Goal: Transaction & Acquisition: Purchase product/service

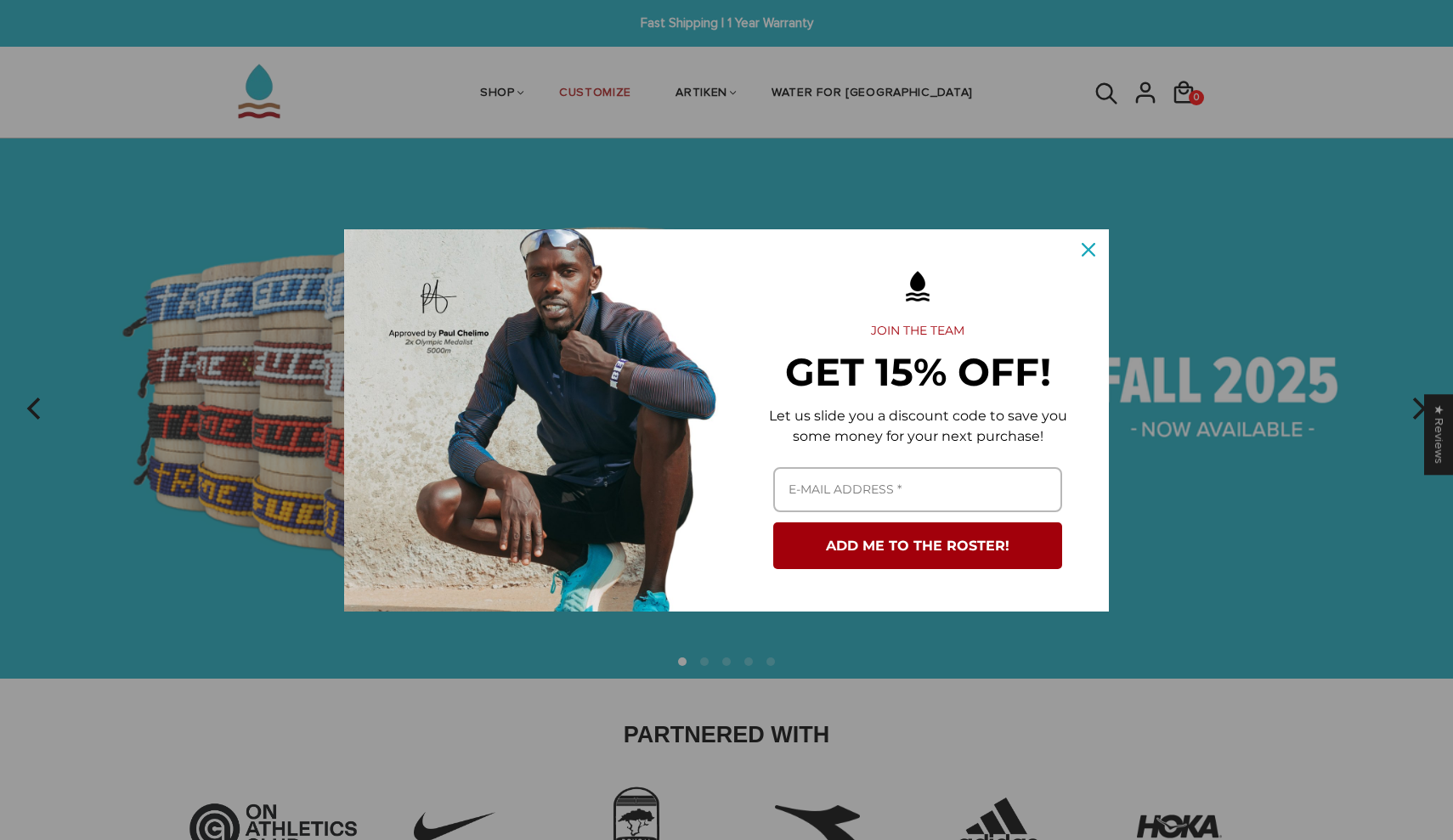
click at [1076, 263] on button "Close" at bounding box center [1088, 249] width 41 height 41
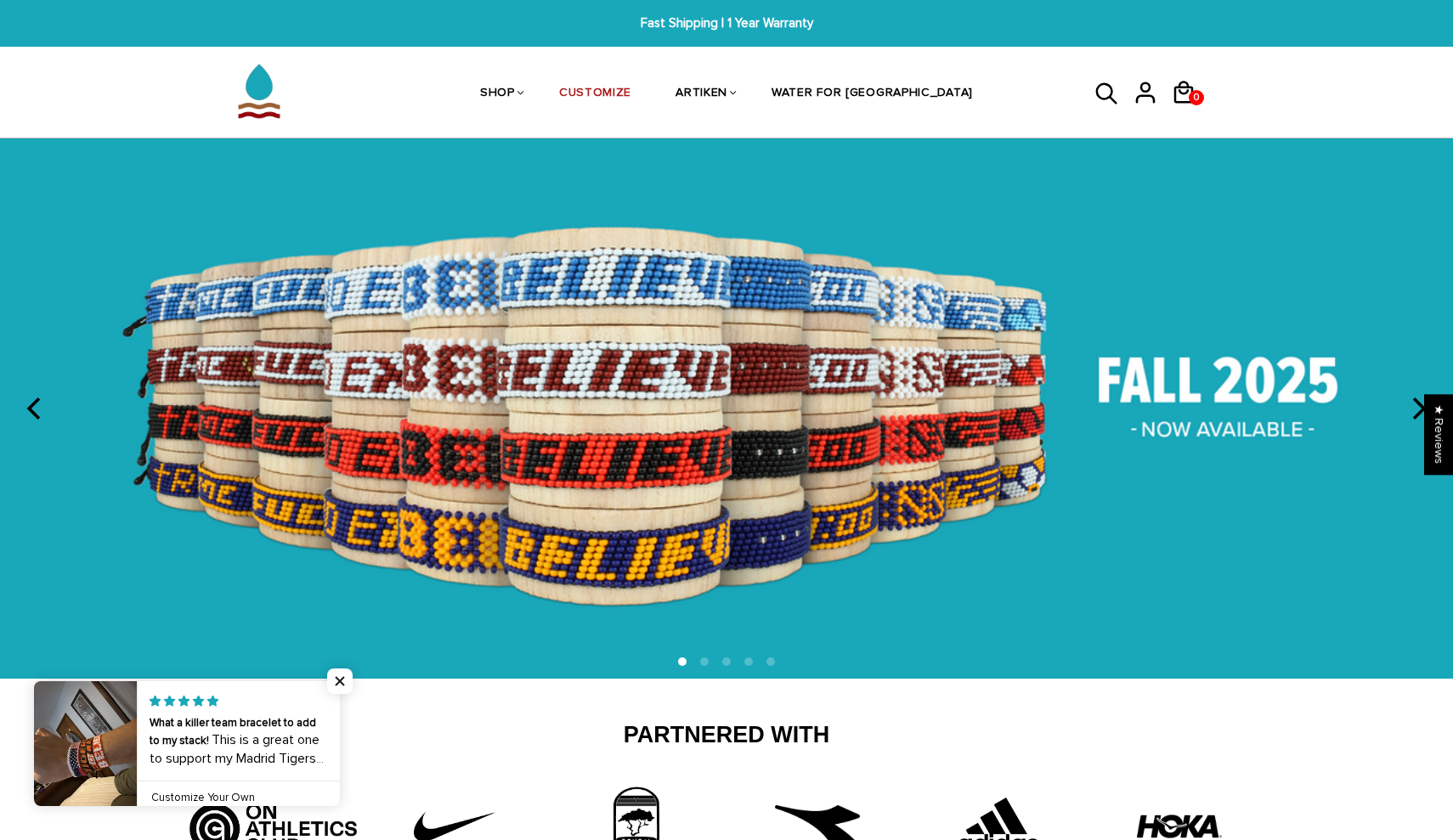
scroll to position [6, 0]
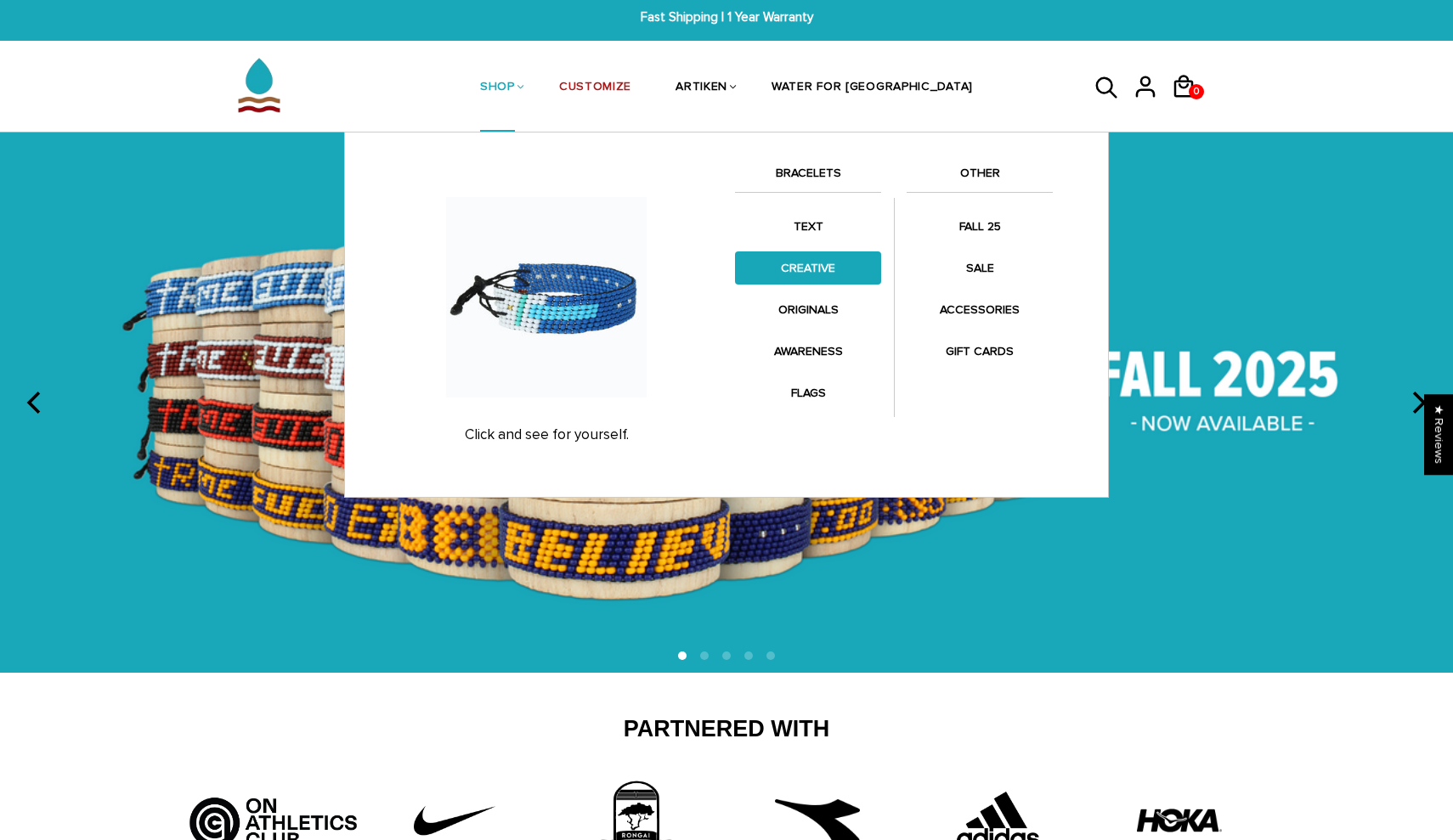
click at [826, 257] on link "CREATIVE" at bounding box center [808, 268] width 146 height 33
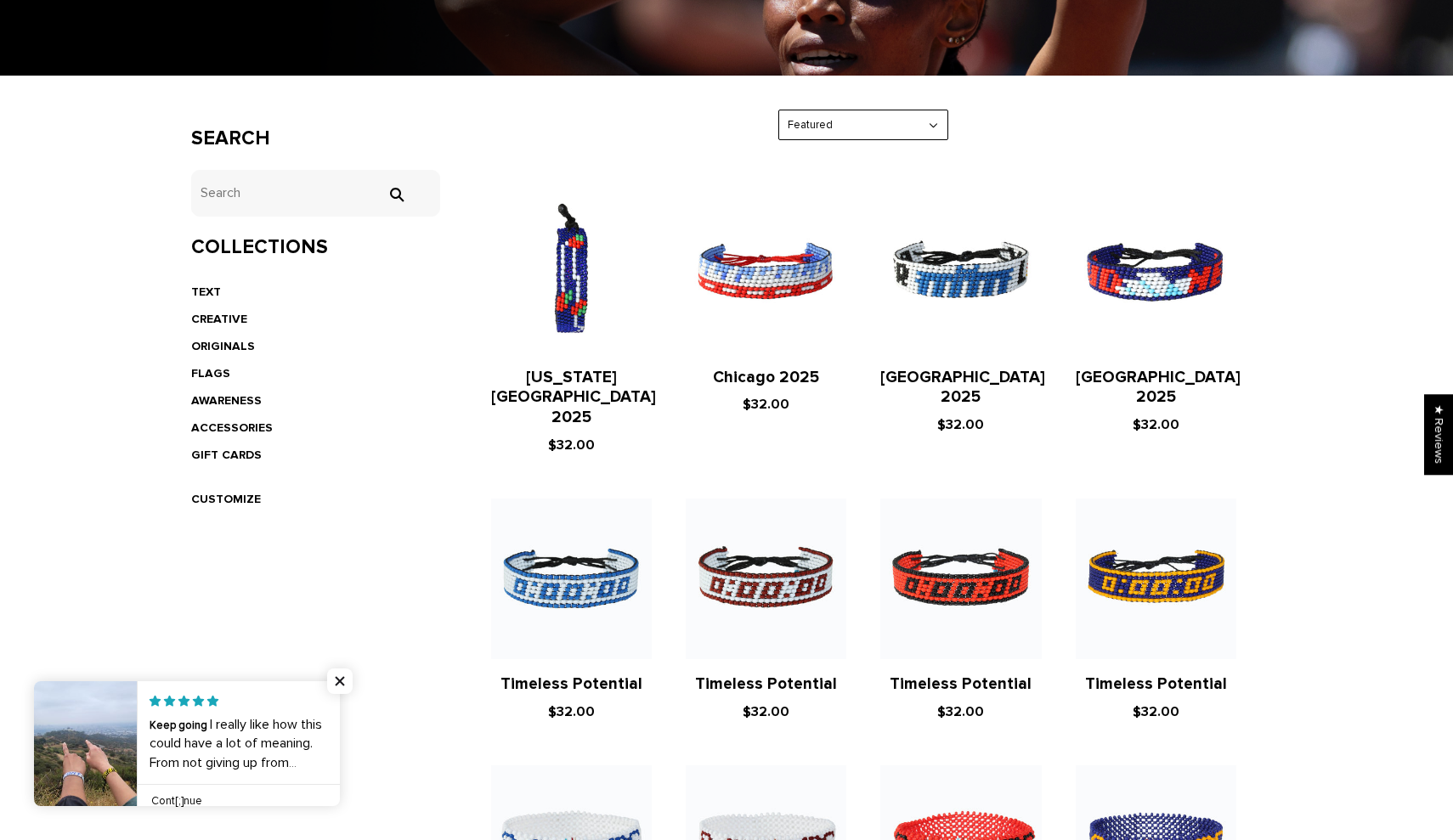
scroll to position [43, 0]
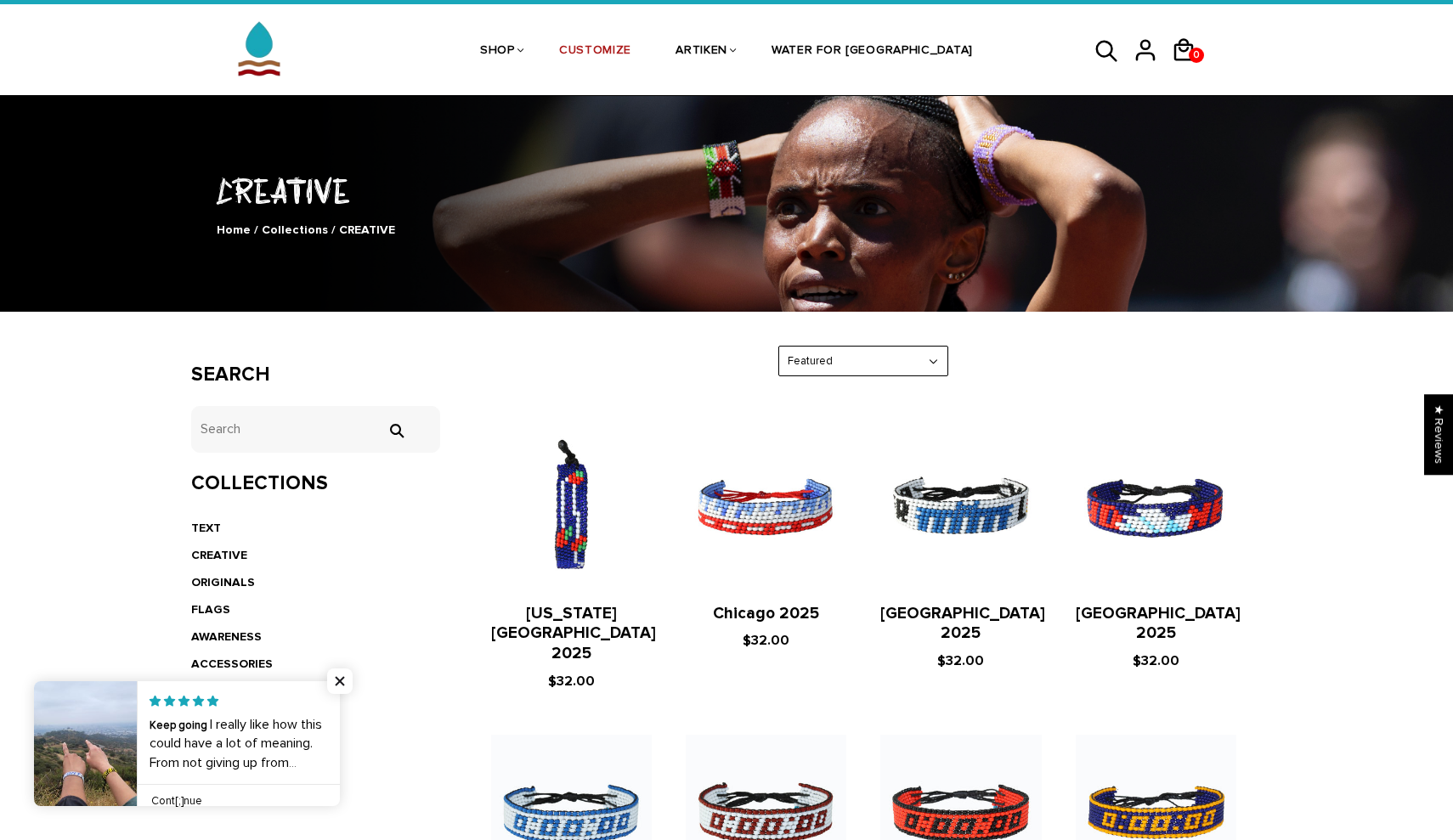
click at [1151, 6] on div "0 0 View cart Check out" at bounding box center [1151, 51] width 170 height 90
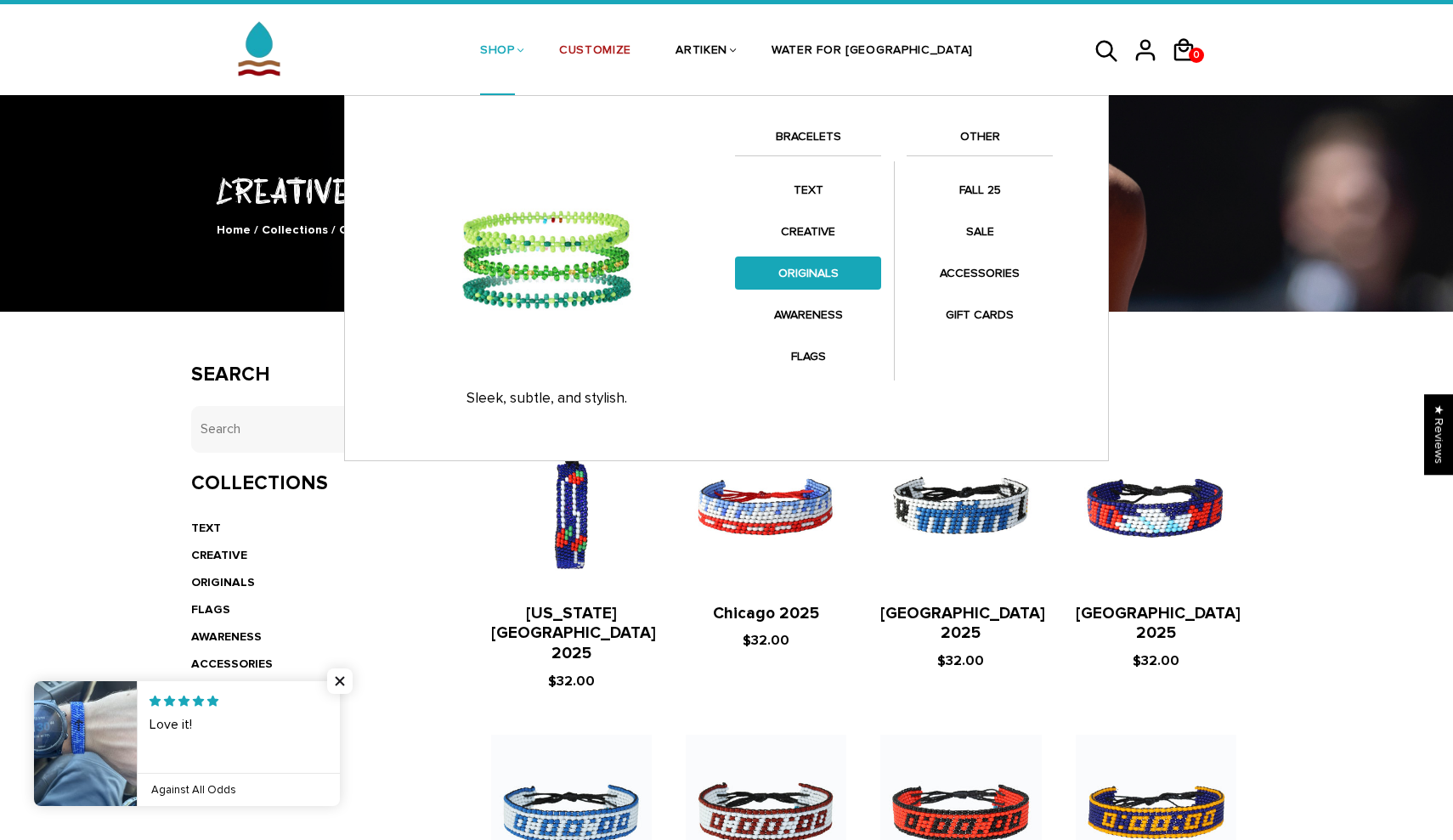
click at [814, 274] on link "ORIGINALS" at bounding box center [808, 274] width 146 height 33
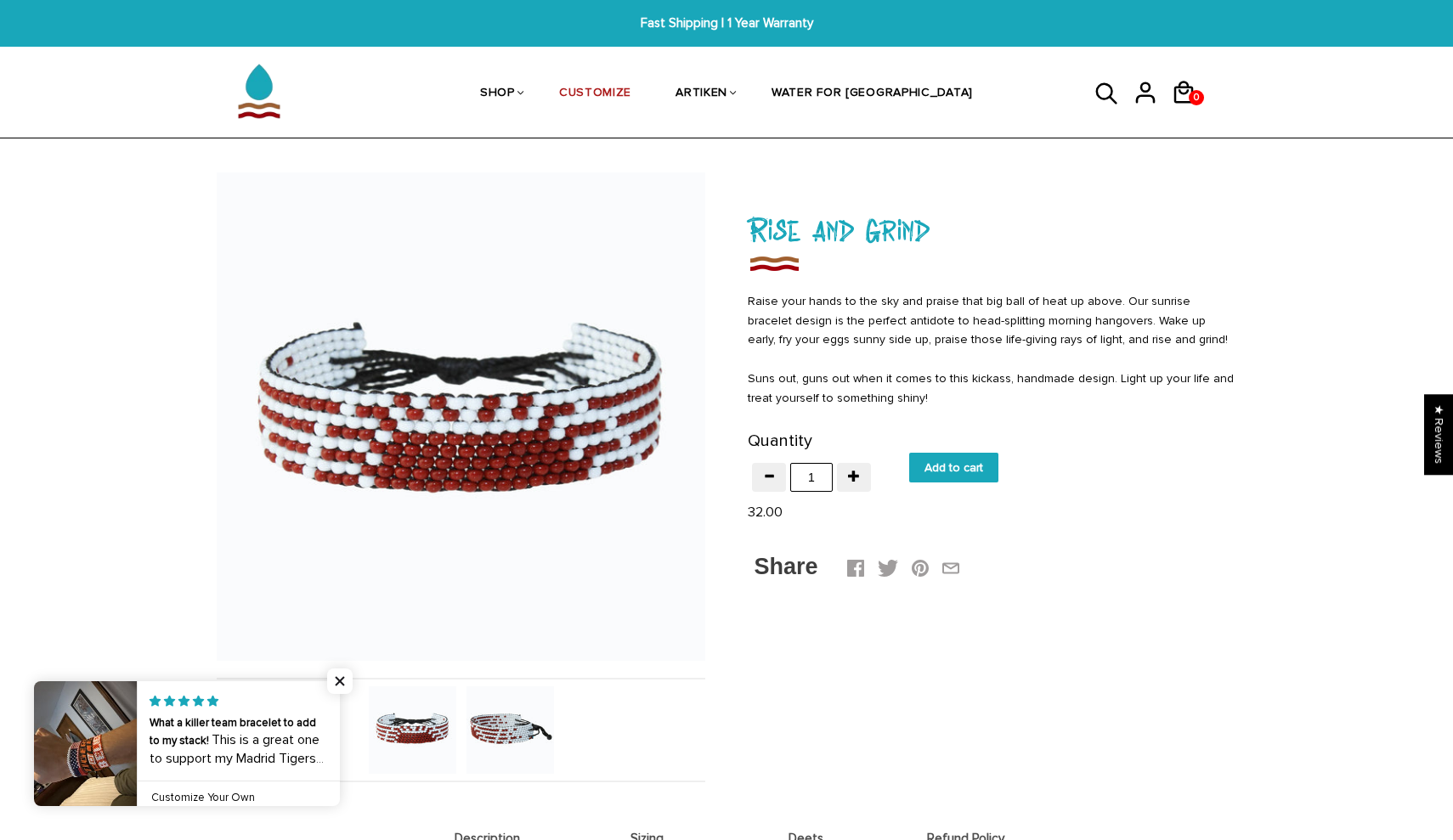
click at [434, 724] on img at bounding box center [413, 730] width 87 height 87
click at [492, 721] on img at bounding box center [511, 730] width 87 height 87
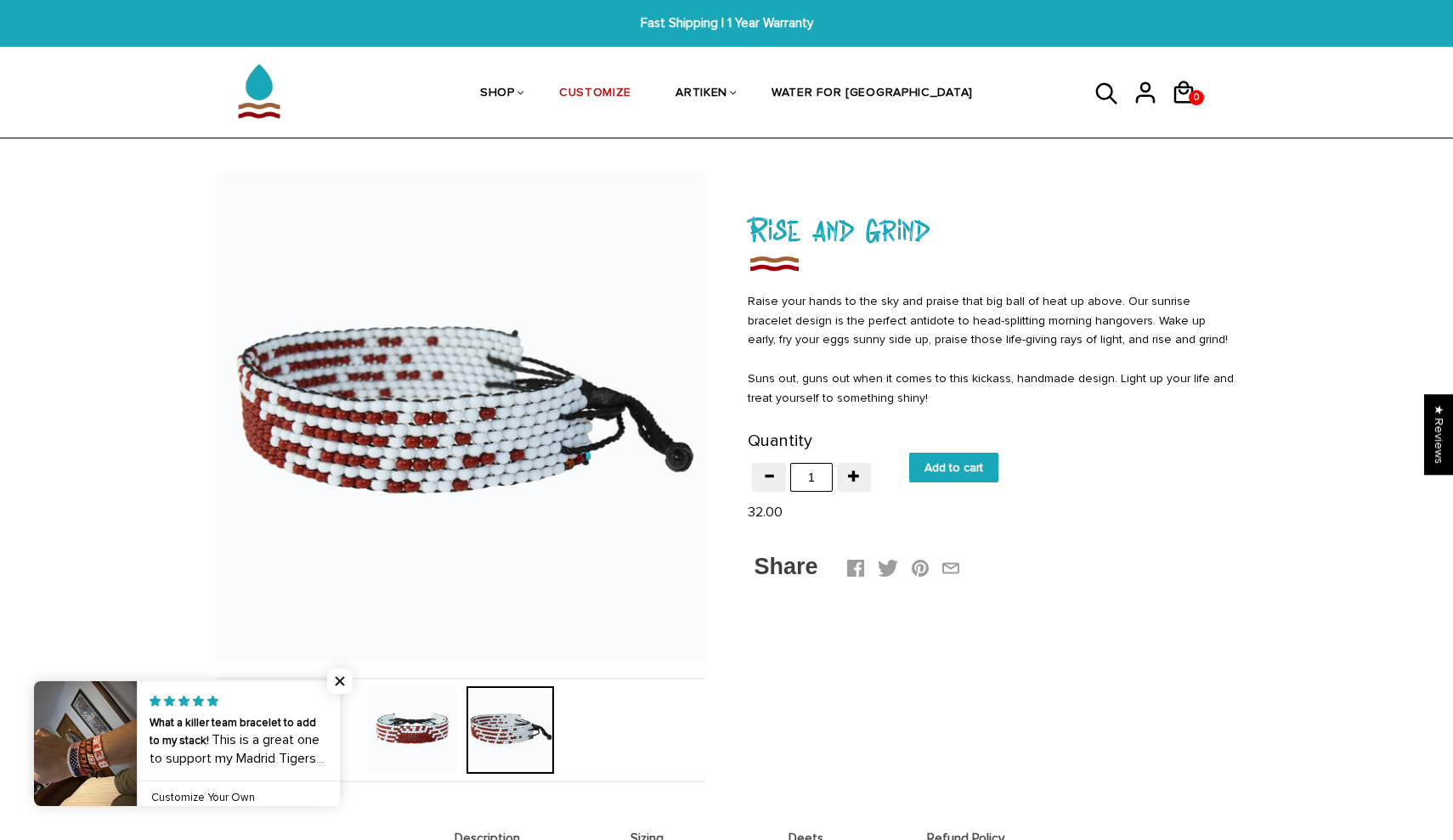
click at [435, 719] on img at bounding box center [413, 730] width 87 height 87
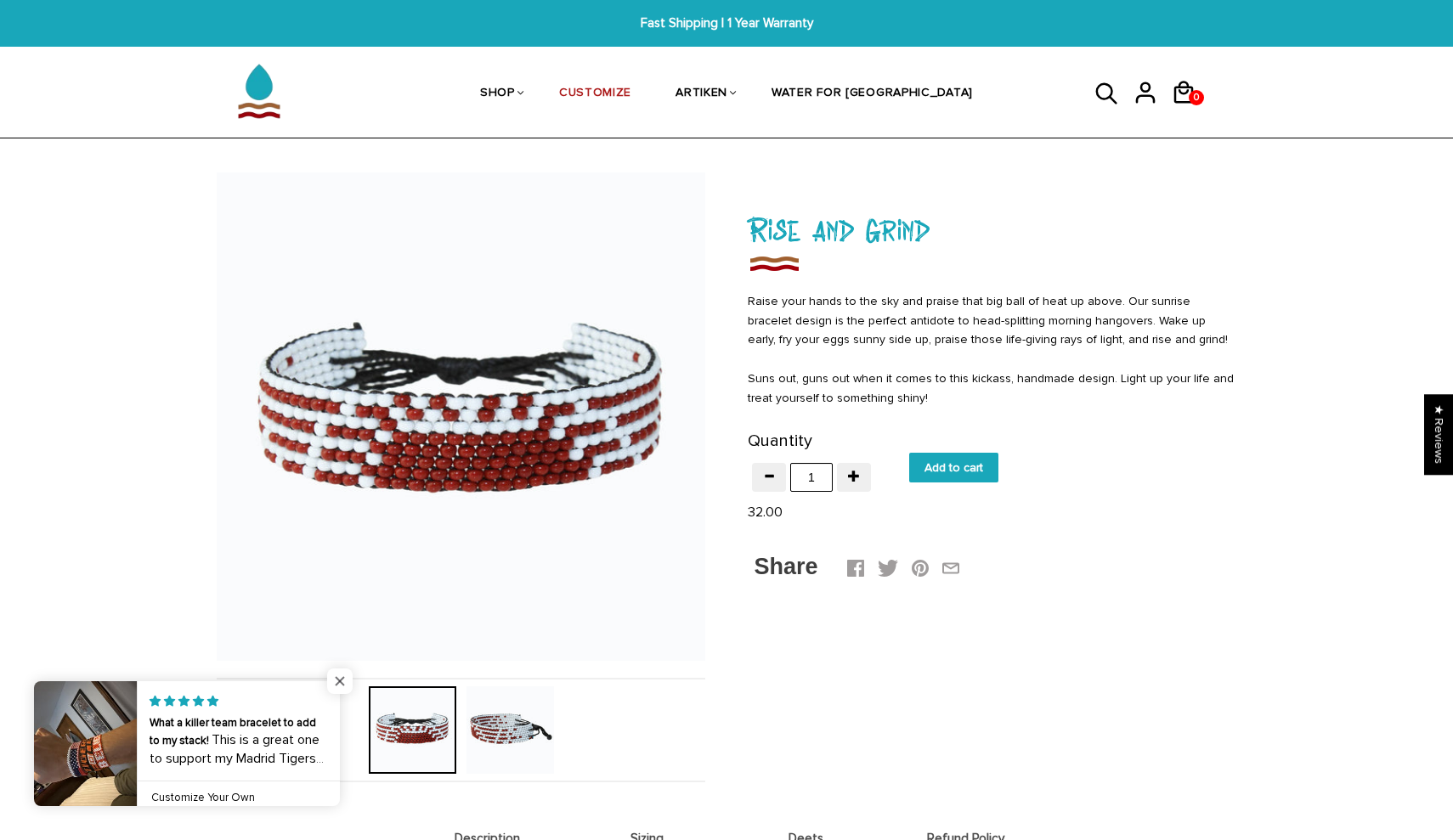
click at [338, 684] on span "Close popup widget" at bounding box center [339, 681] width 25 height 25
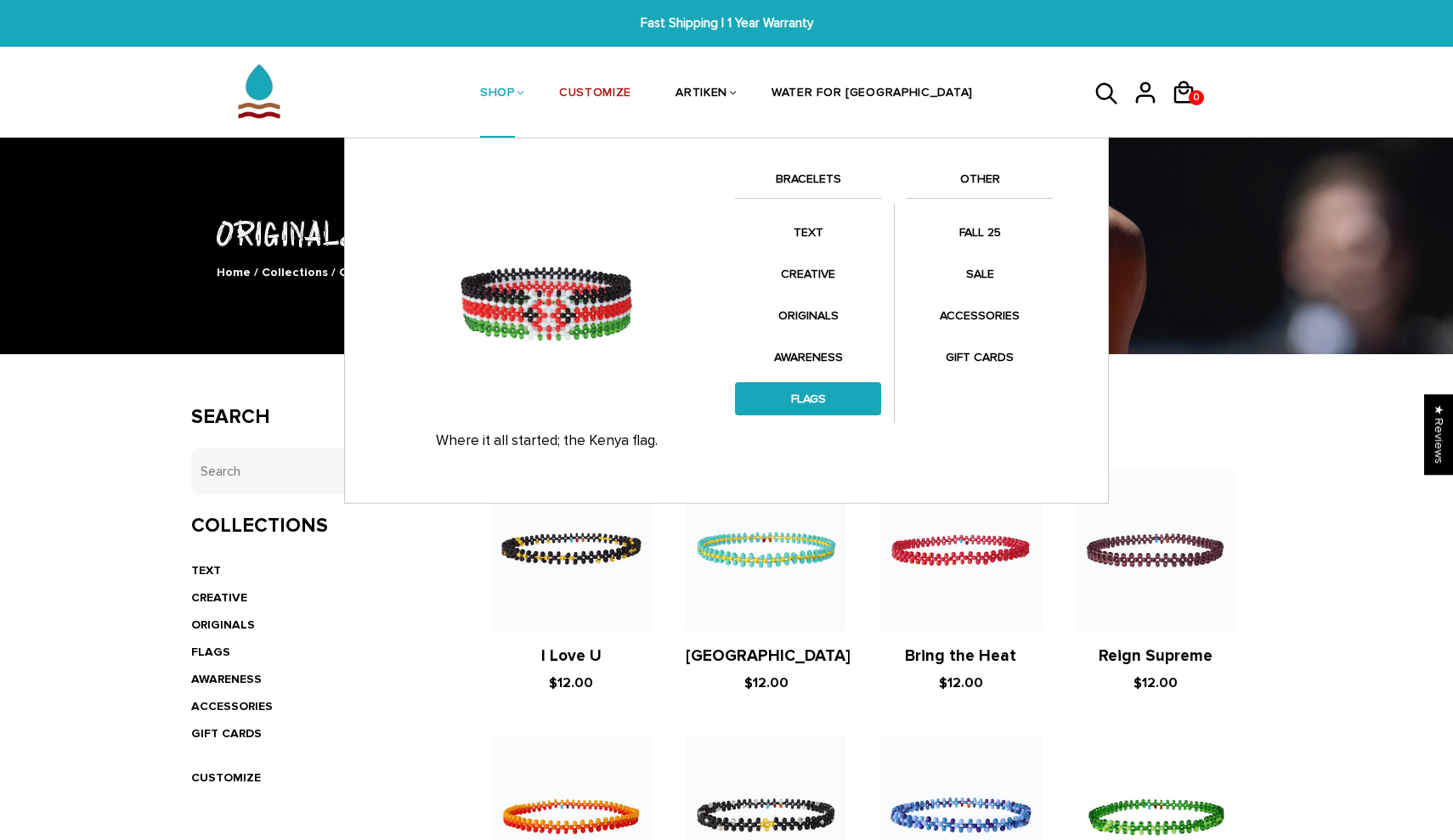
click at [786, 392] on link "FLAGS" at bounding box center [808, 399] width 146 height 33
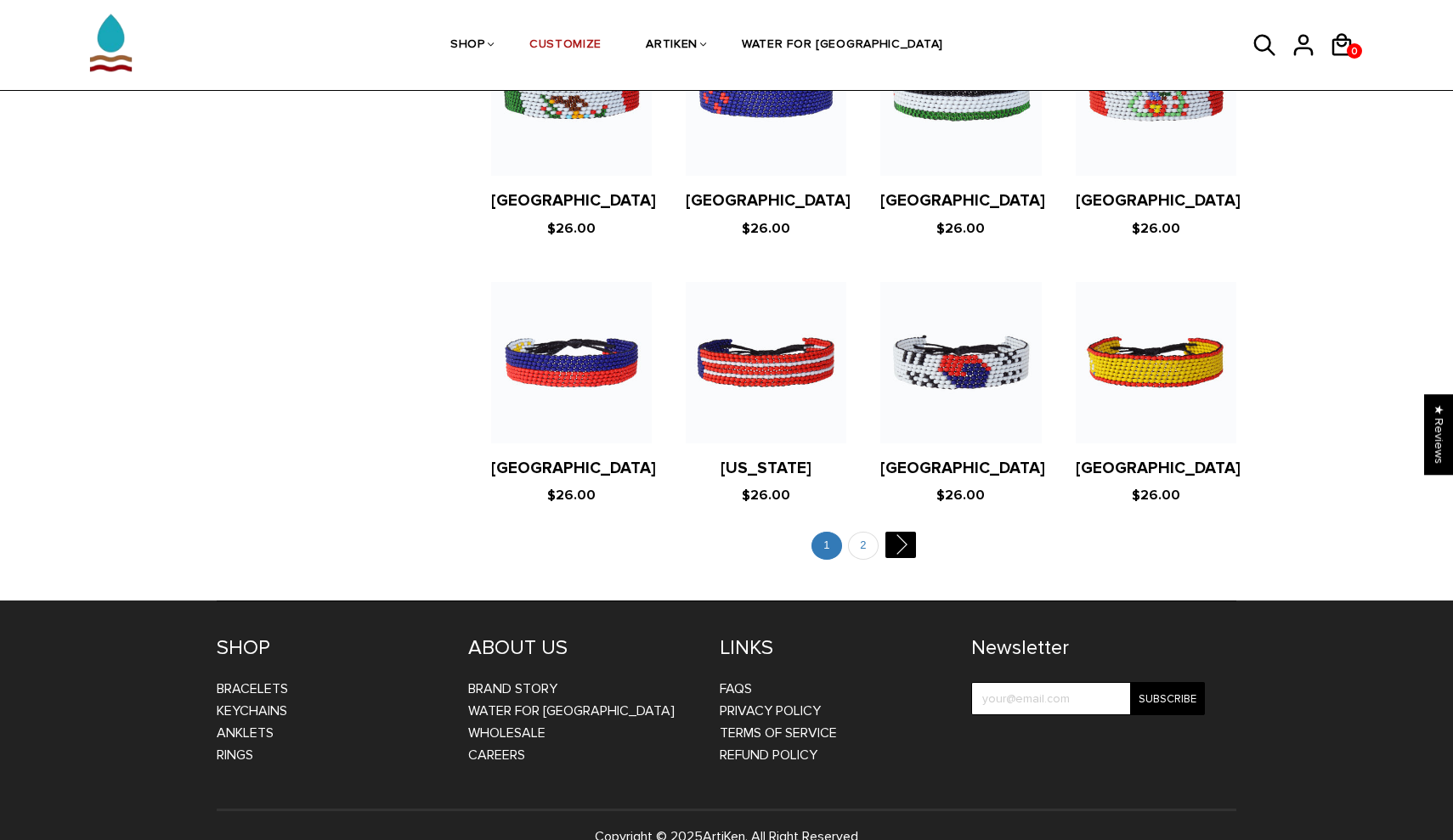
scroll to position [3182, 0]
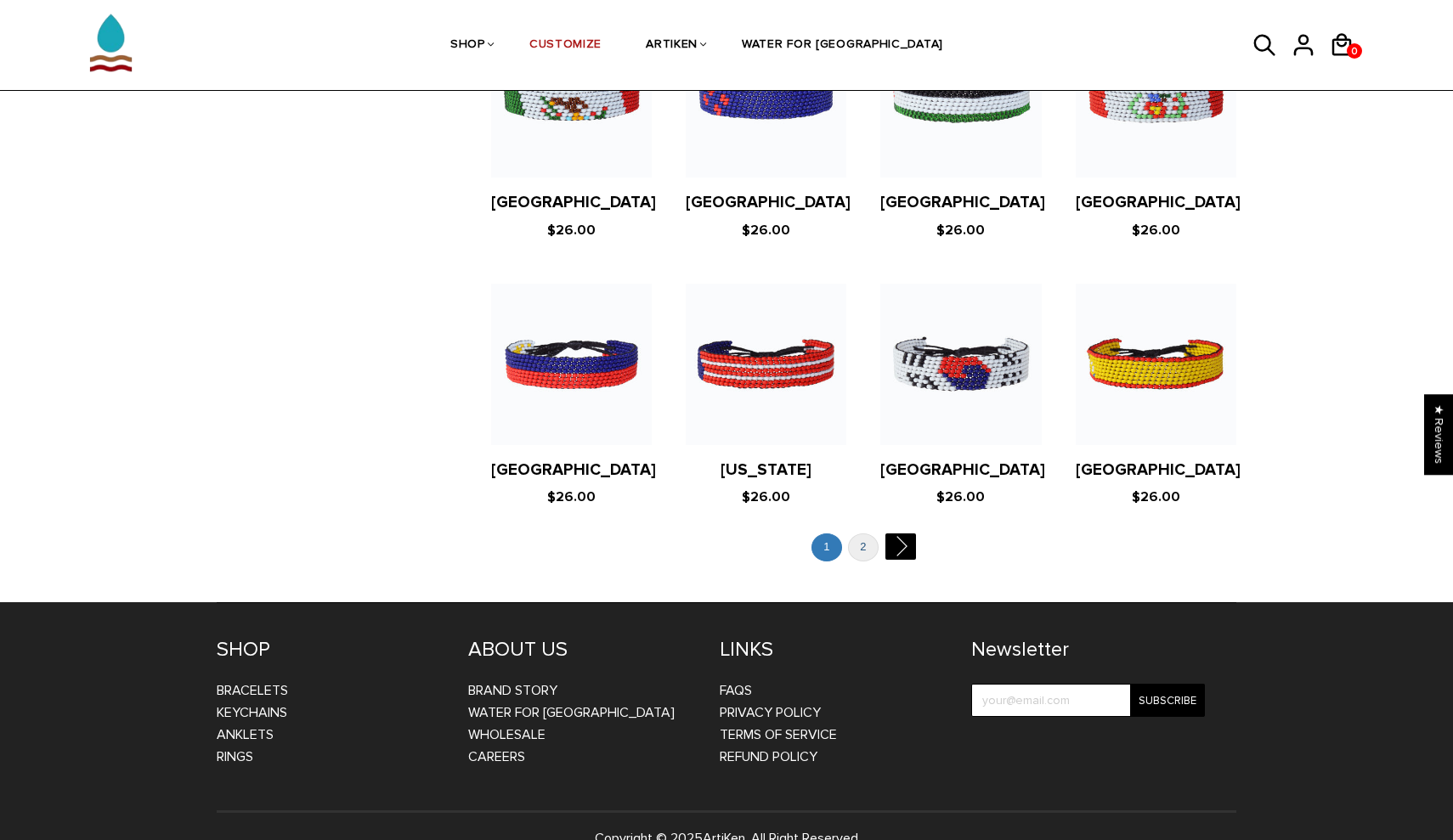
click at [870, 533] on link "2" at bounding box center [863, 547] width 31 height 28
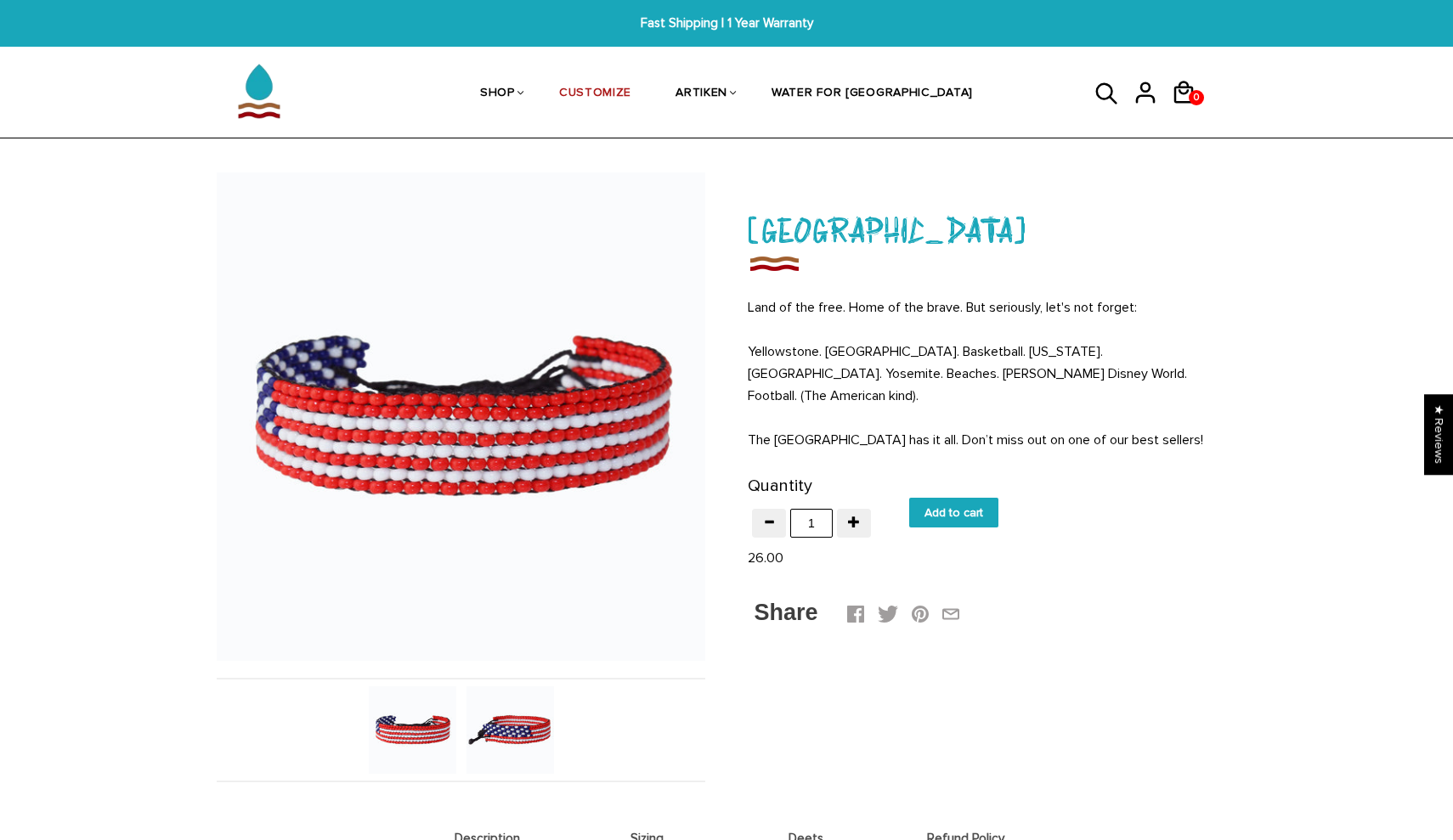
click at [535, 740] on img at bounding box center [511, 730] width 87 height 87
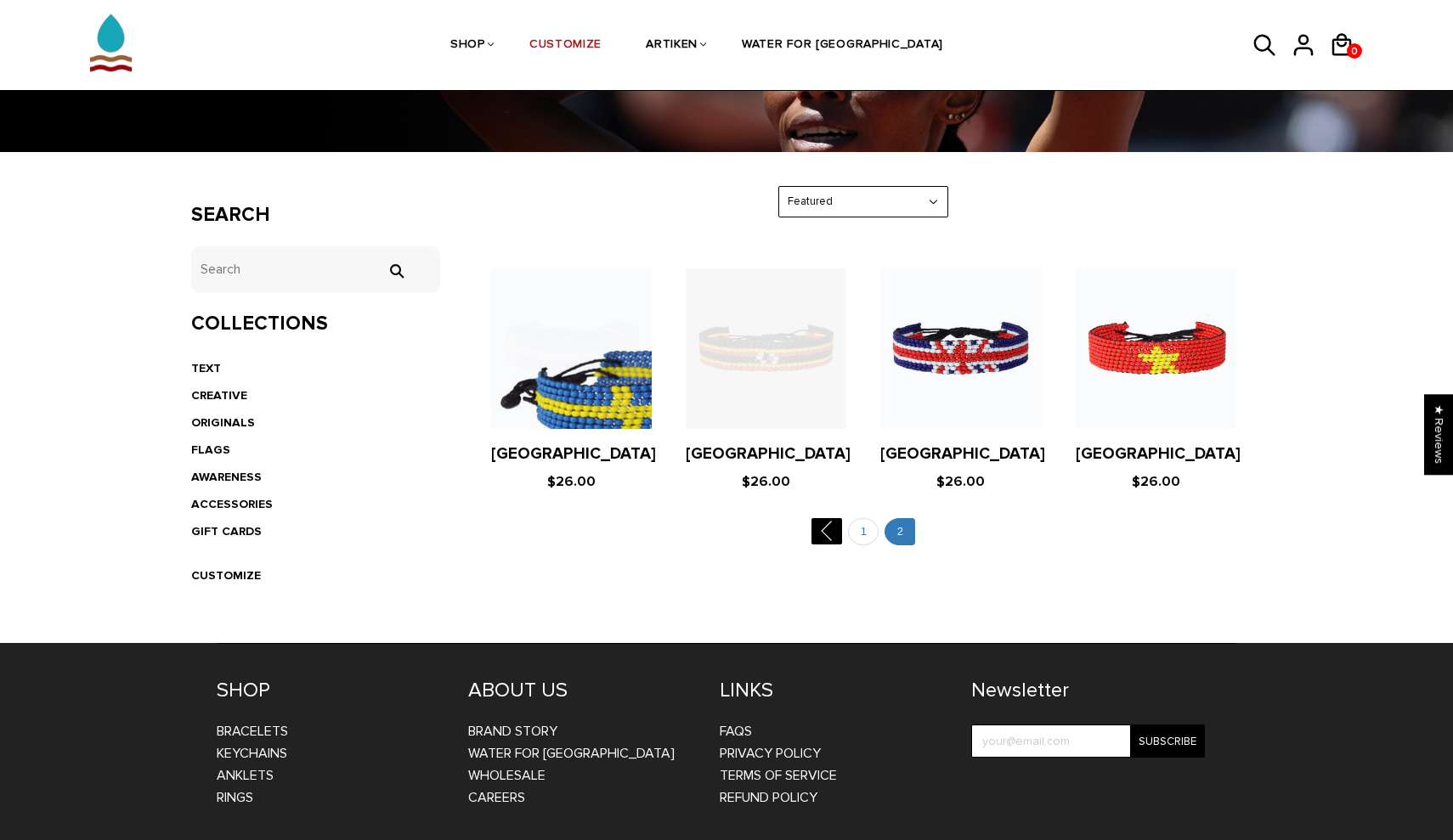
scroll to position [272, 0]
